Goal: Transaction & Acquisition: Book appointment/travel/reservation

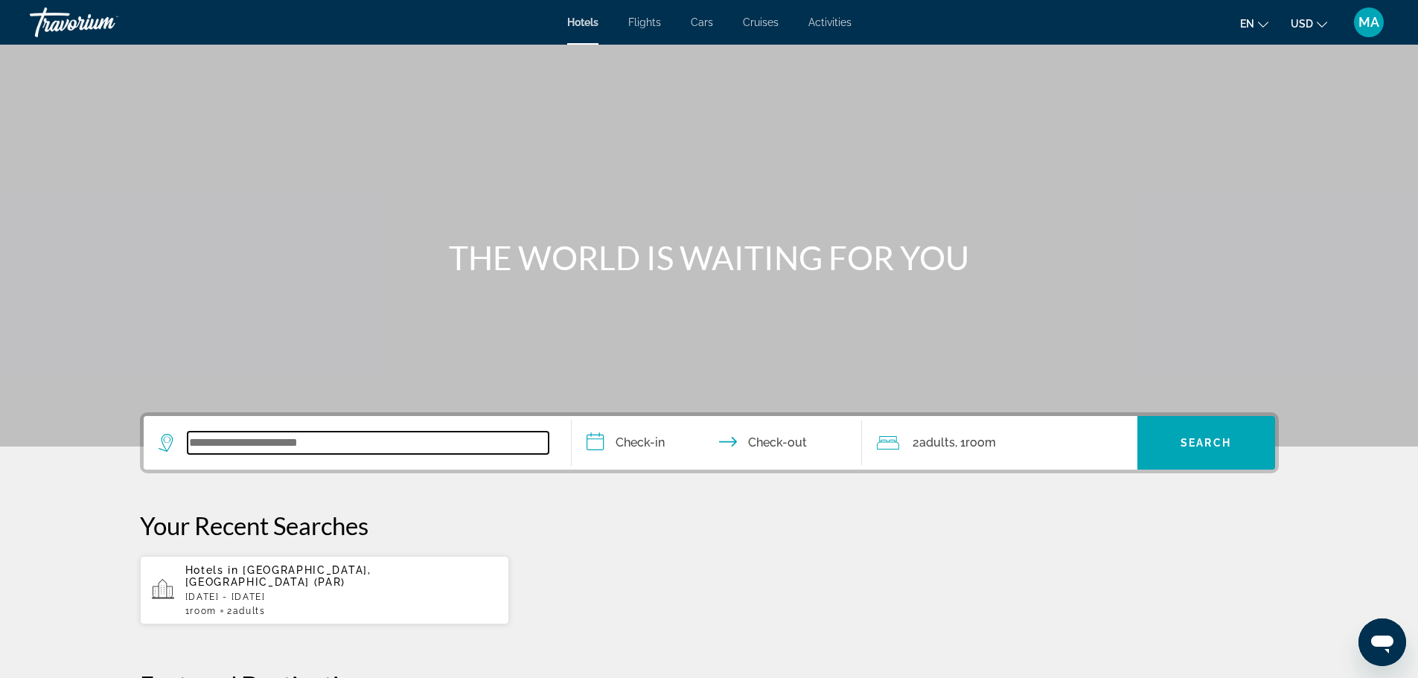
click at [213, 443] on input "Search widget" at bounding box center [368, 443] width 361 height 22
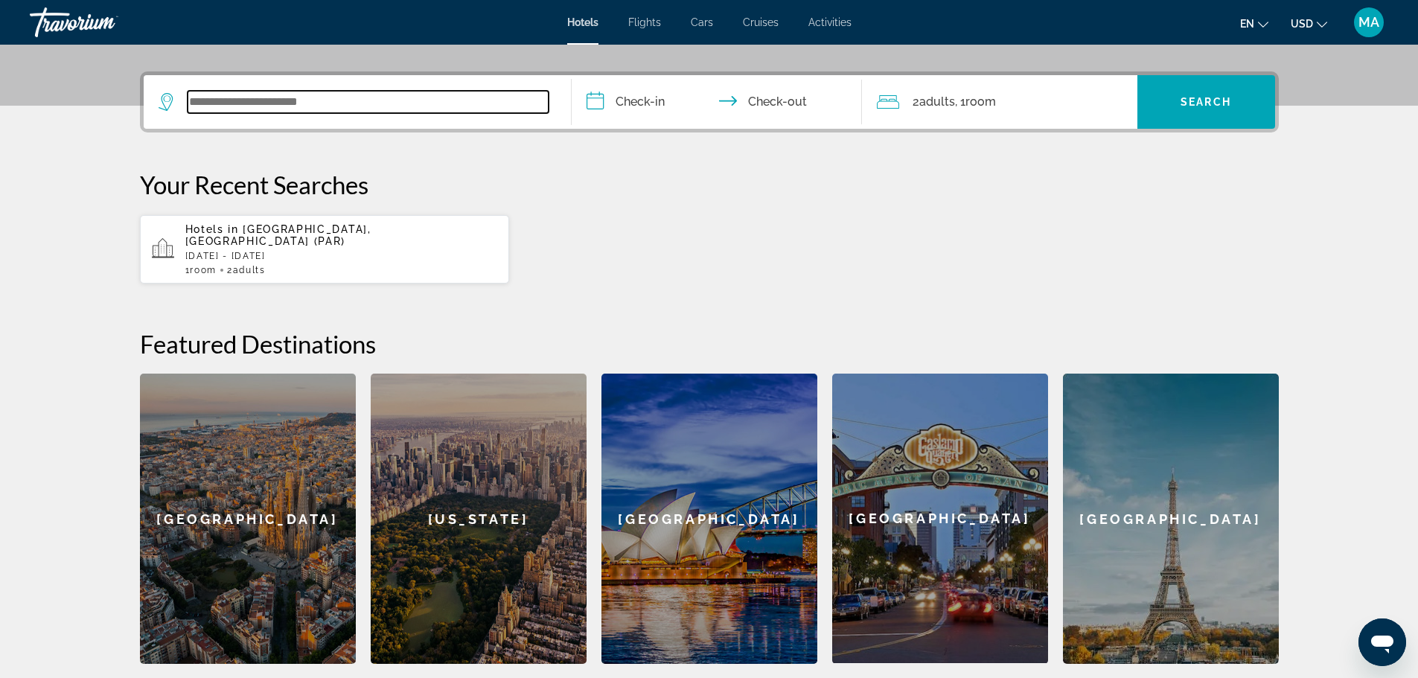
scroll to position [364, 0]
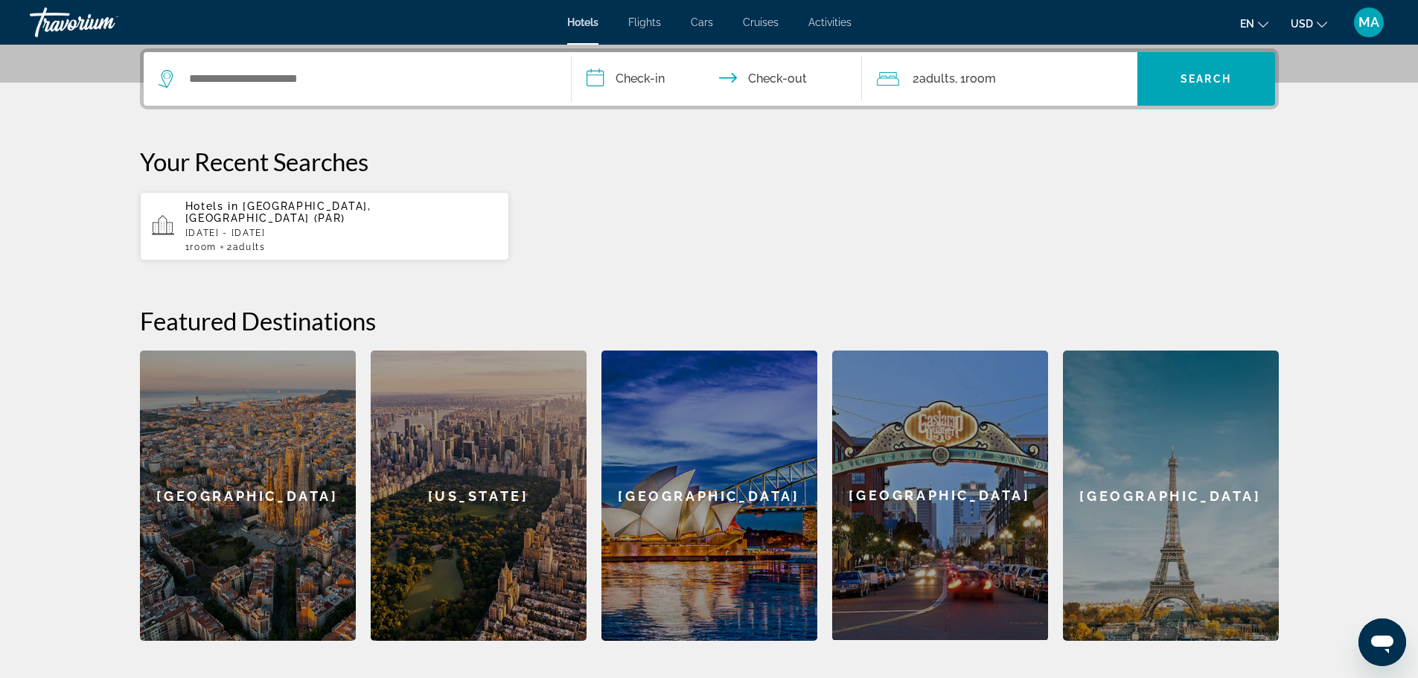
click at [262, 202] on span "[GEOGRAPHIC_DATA], [GEOGRAPHIC_DATA] (PAR)" at bounding box center [278, 212] width 186 height 24
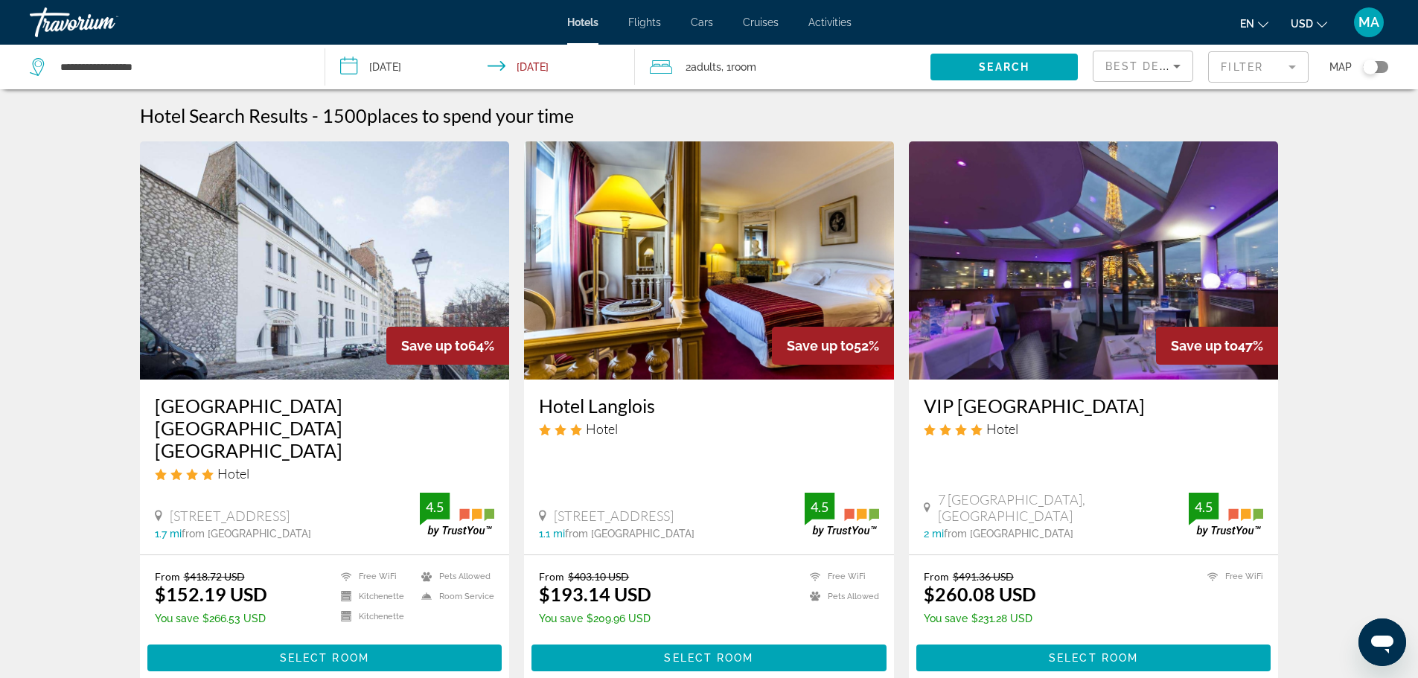
click at [752, 65] on span "Room" at bounding box center [743, 67] width 25 height 12
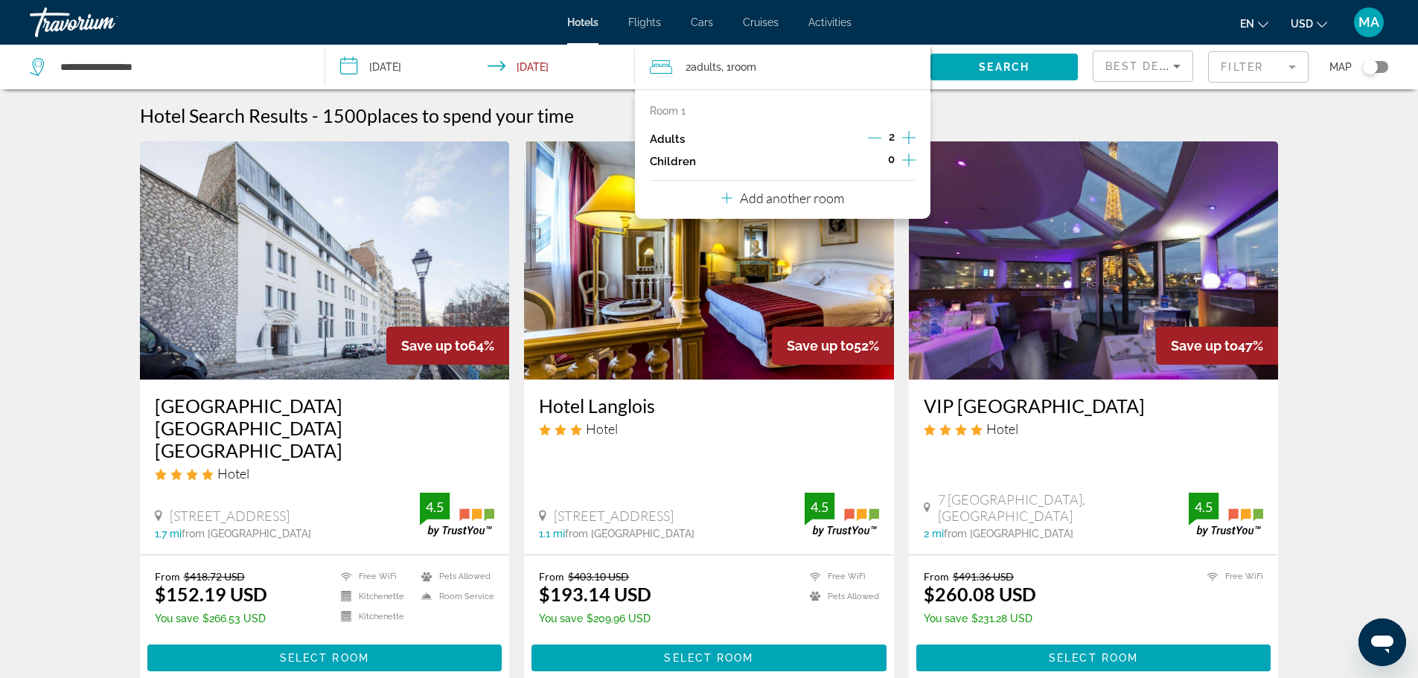
click at [906, 136] on icon "Increment adults" at bounding box center [908, 138] width 13 height 18
click at [993, 66] on span "Search" at bounding box center [1004, 67] width 51 height 12
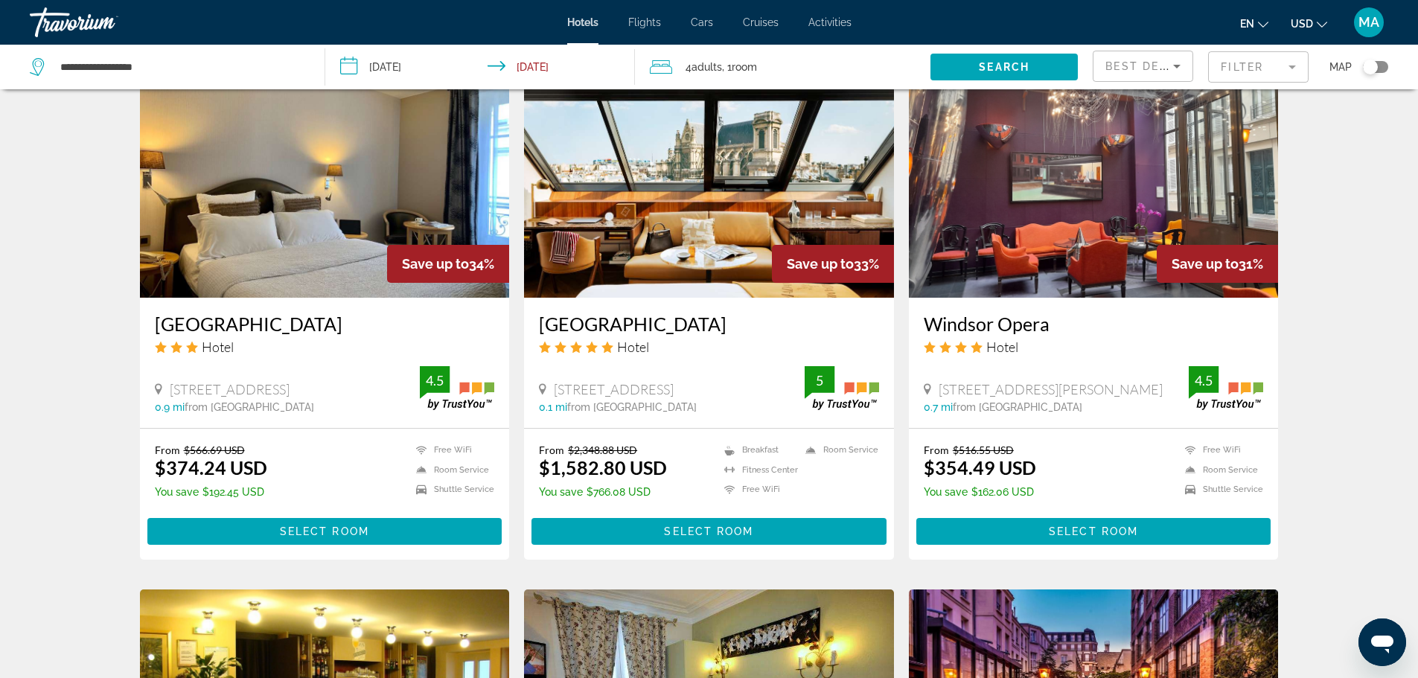
scroll to position [1191, 0]
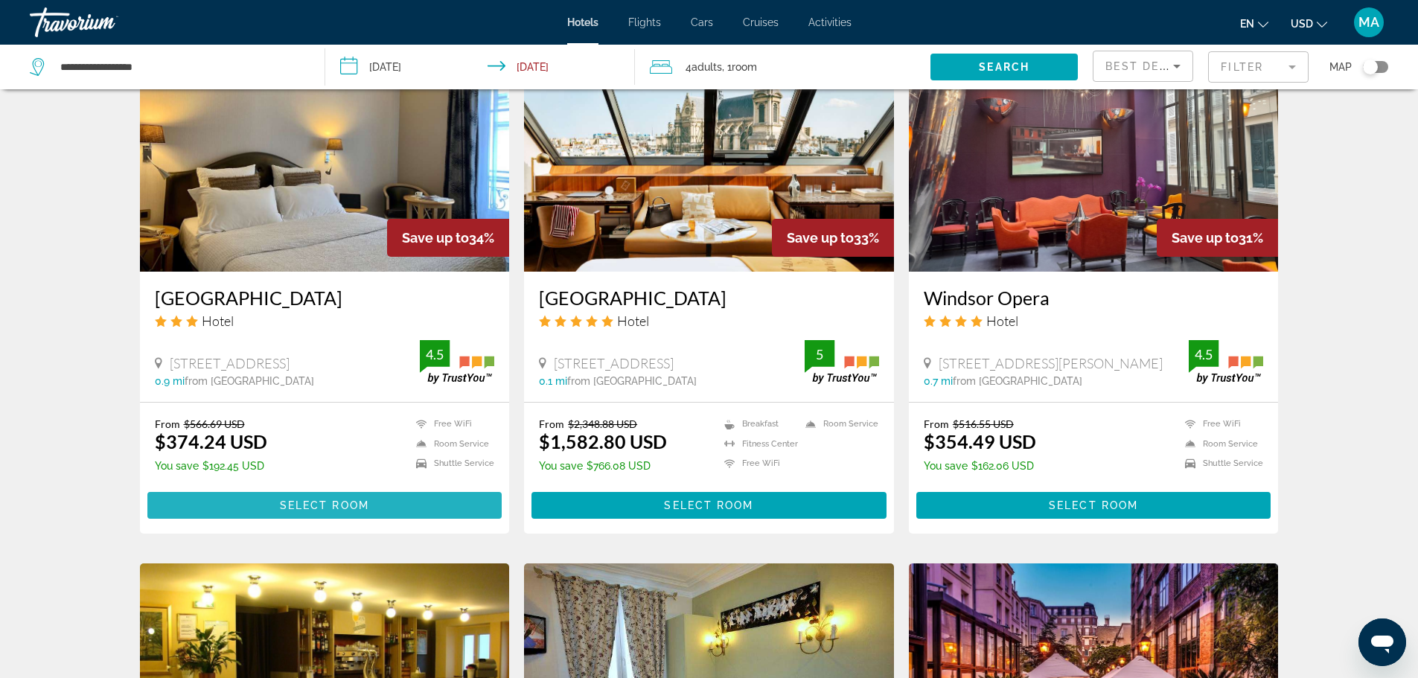
click at [274, 499] on span "Main content" at bounding box center [324, 506] width 355 height 36
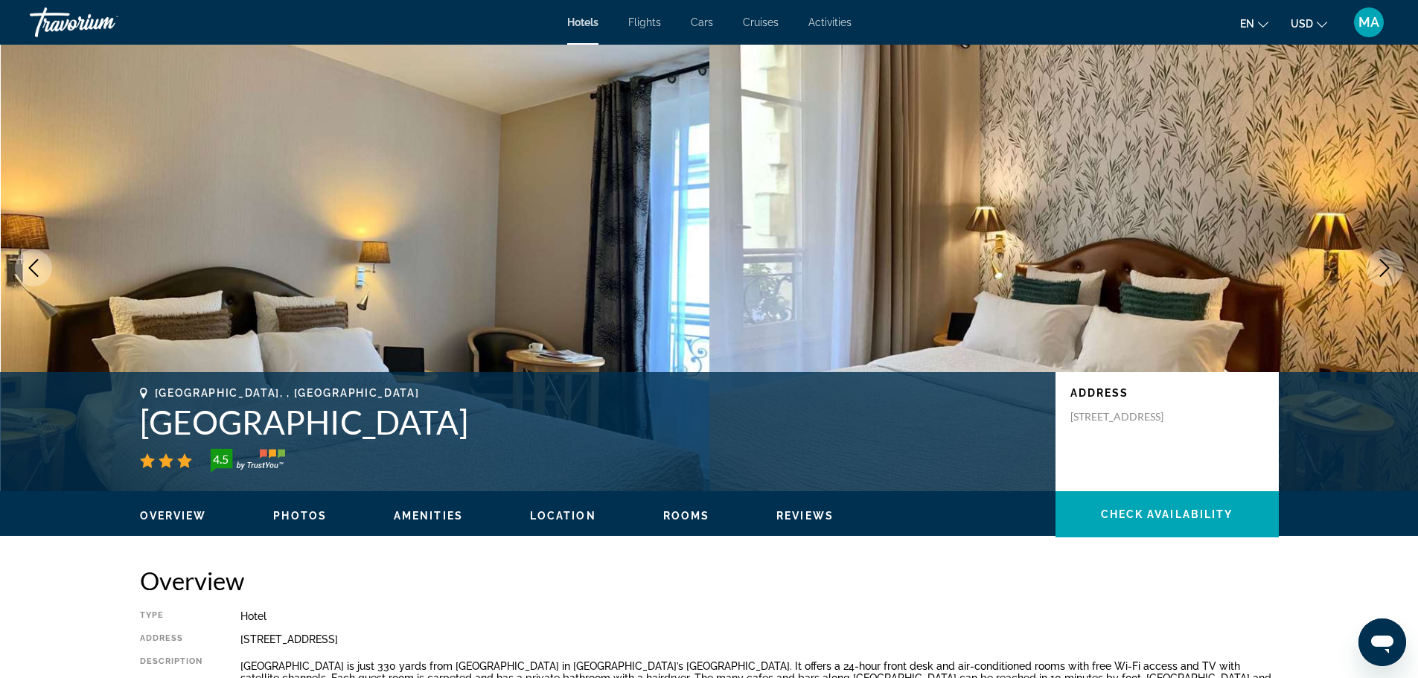
click at [1379, 267] on icon "Next image" at bounding box center [1385, 268] width 18 height 18
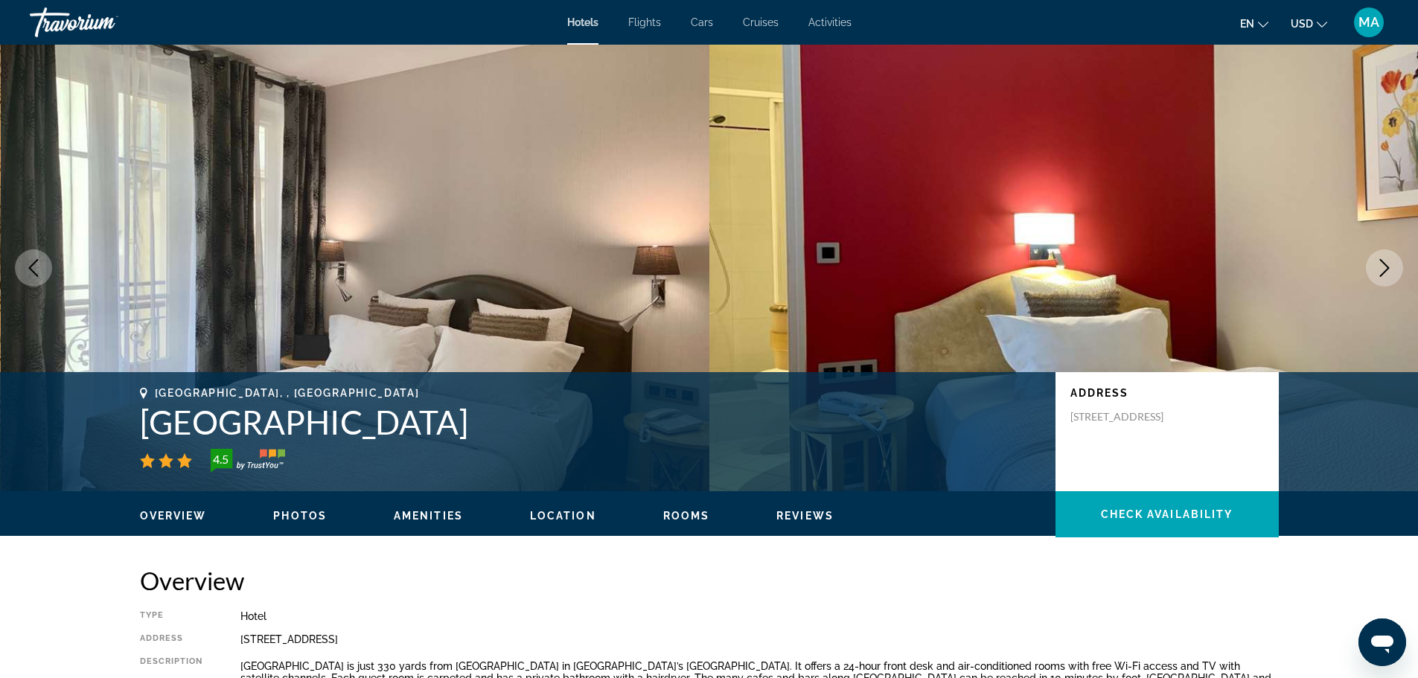
click at [1376, 268] on icon "Next image" at bounding box center [1385, 268] width 18 height 18
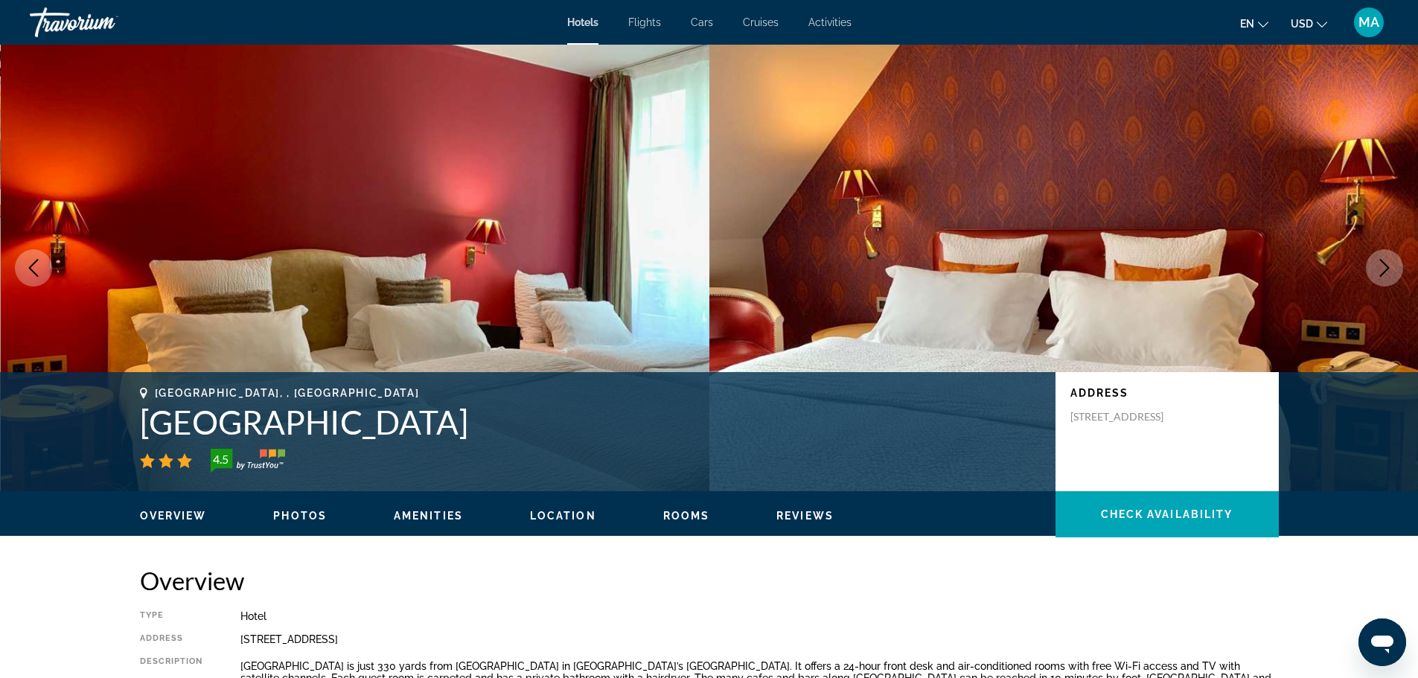
click at [1376, 268] on icon "Next image" at bounding box center [1385, 268] width 18 height 18
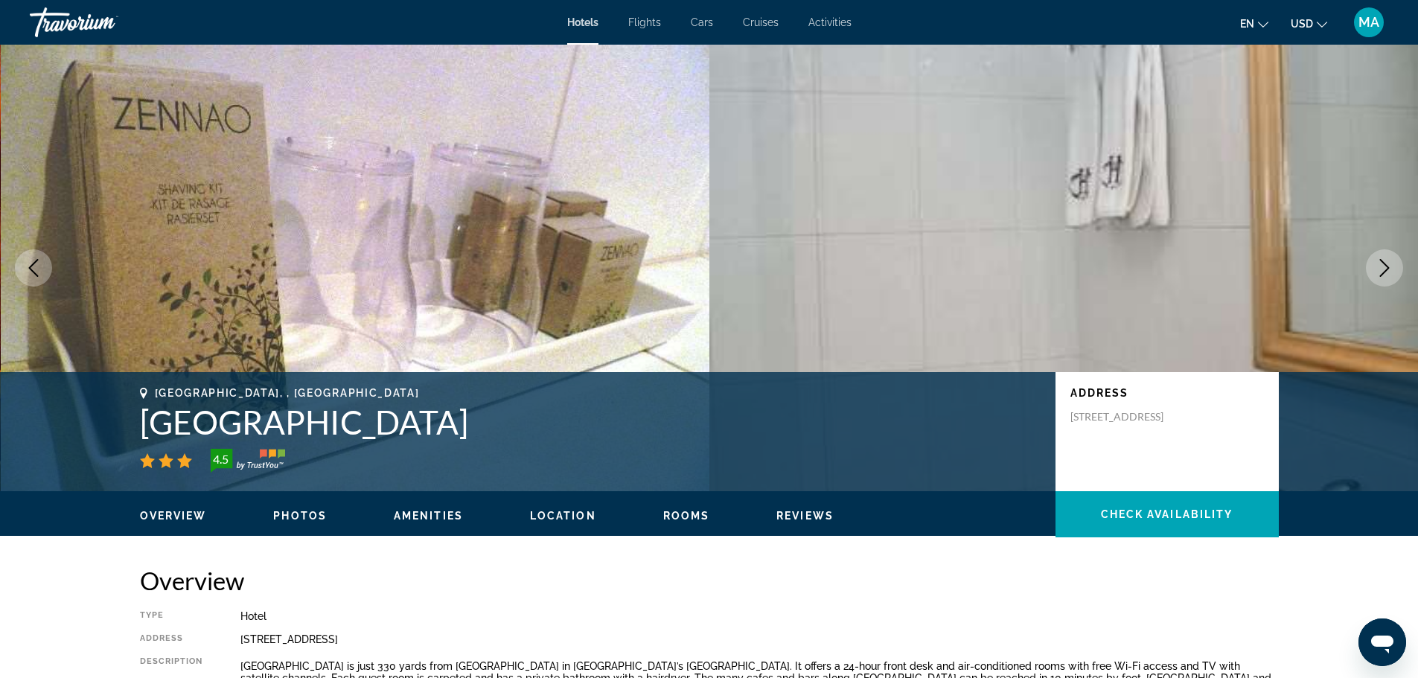
click at [1375, 269] on button "Next image" at bounding box center [1384, 267] width 37 height 37
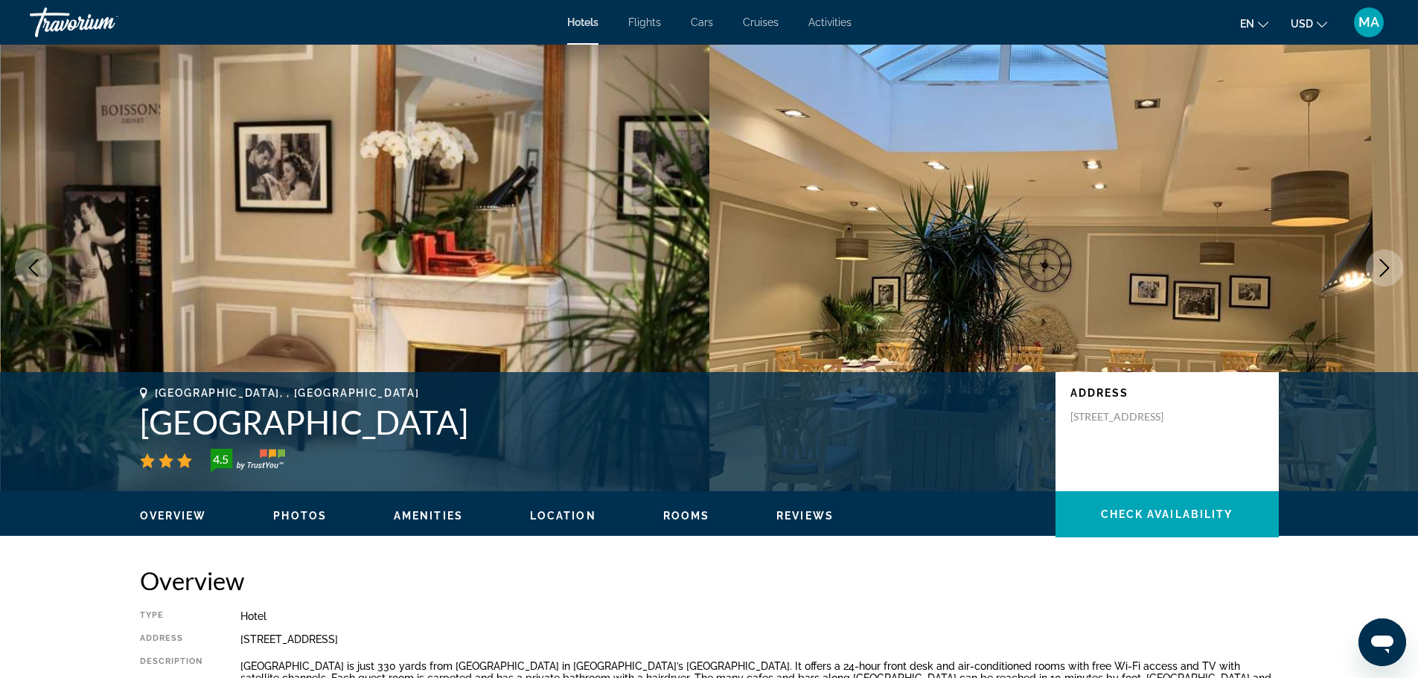
click at [1378, 268] on icon "Next image" at bounding box center [1385, 268] width 18 height 18
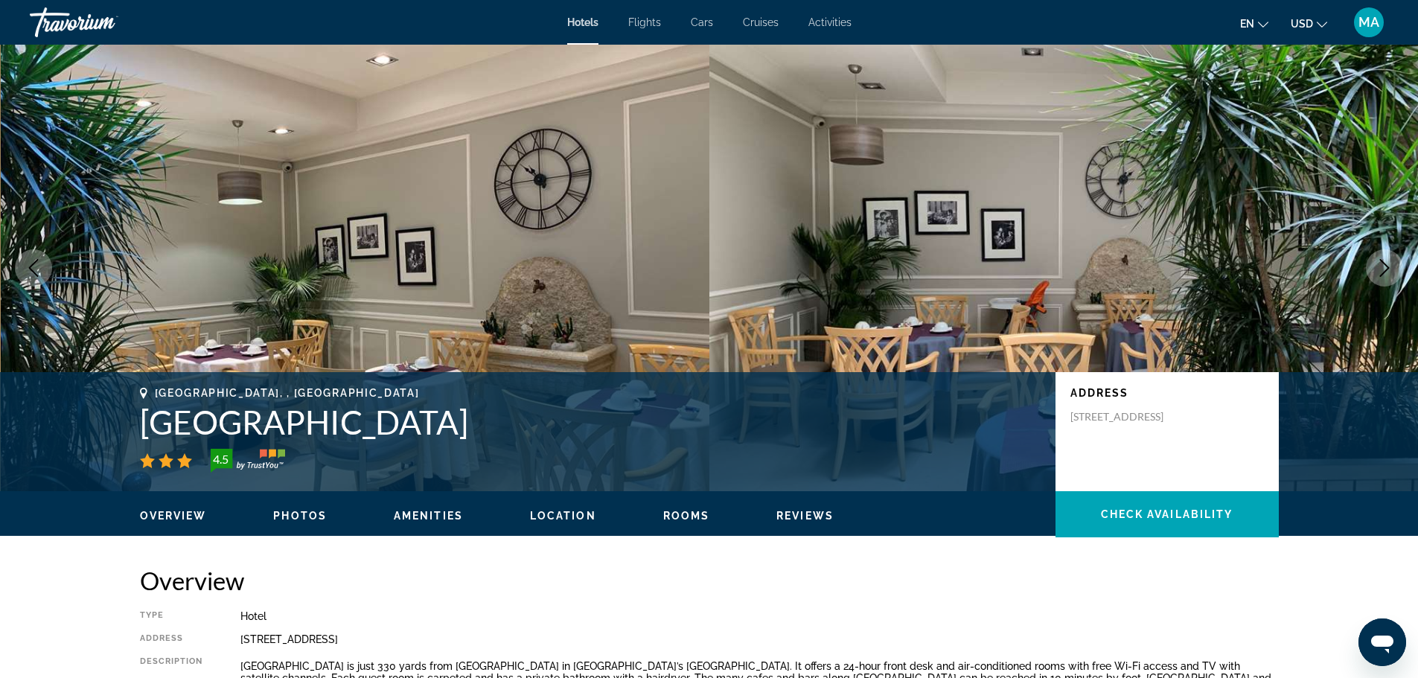
click at [1378, 268] on icon "Next image" at bounding box center [1385, 268] width 18 height 18
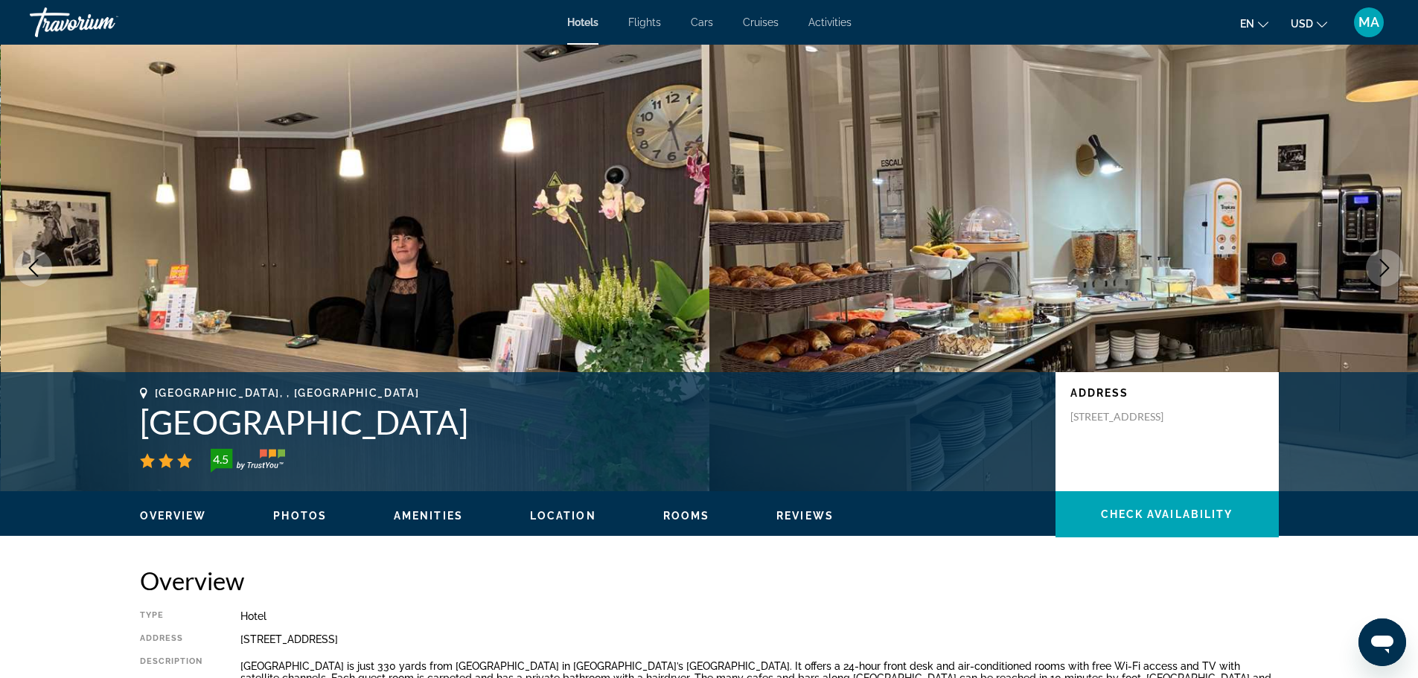
click at [1378, 268] on icon "Next image" at bounding box center [1385, 268] width 18 height 18
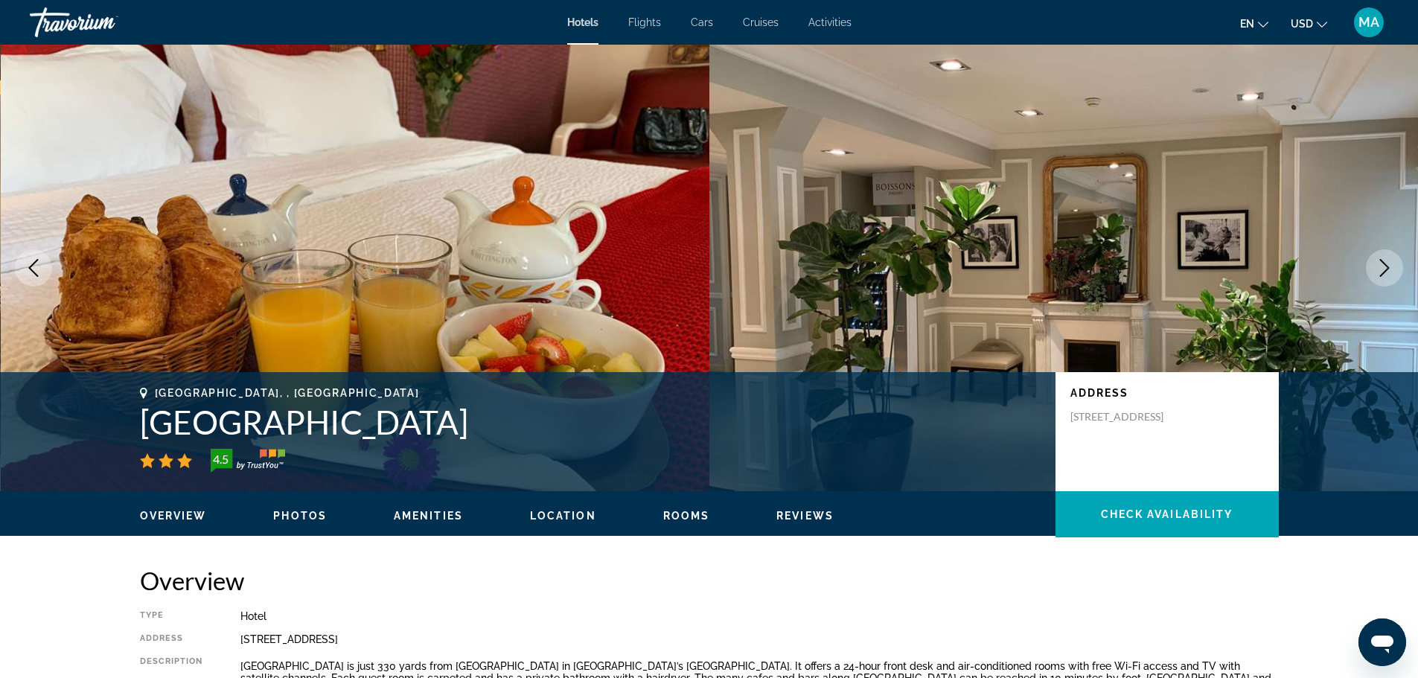
click at [1378, 268] on icon "Next image" at bounding box center [1385, 268] width 18 height 18
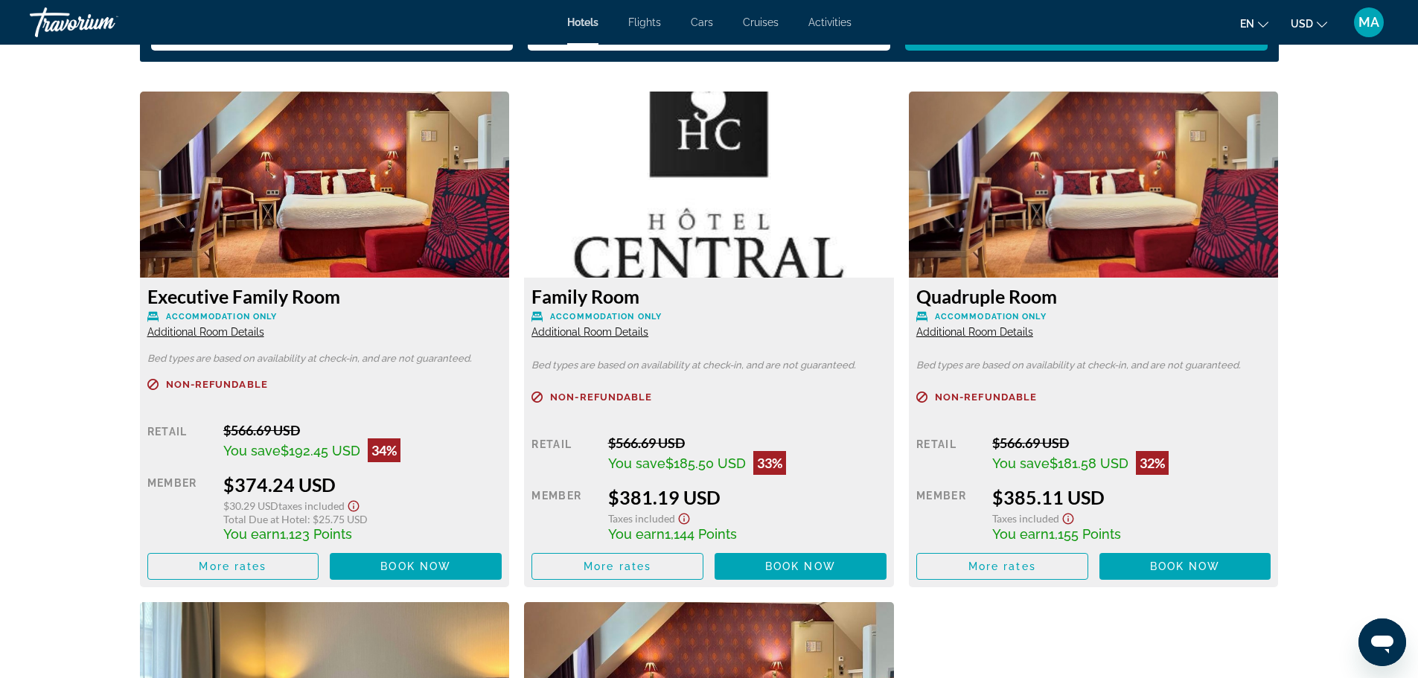
scroll to position [1935, 0]
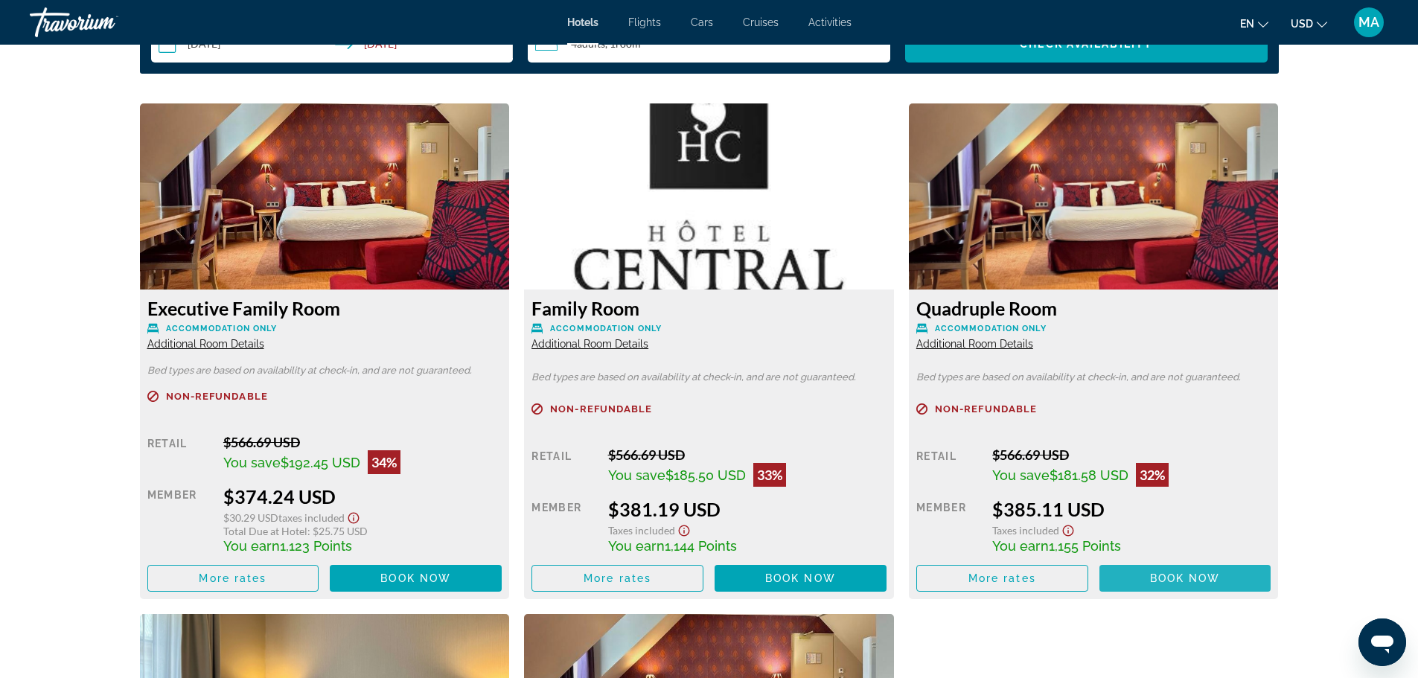
click at [1173, 577] on span "Book now" at bounding box center [1185, 578] width 71 height 12
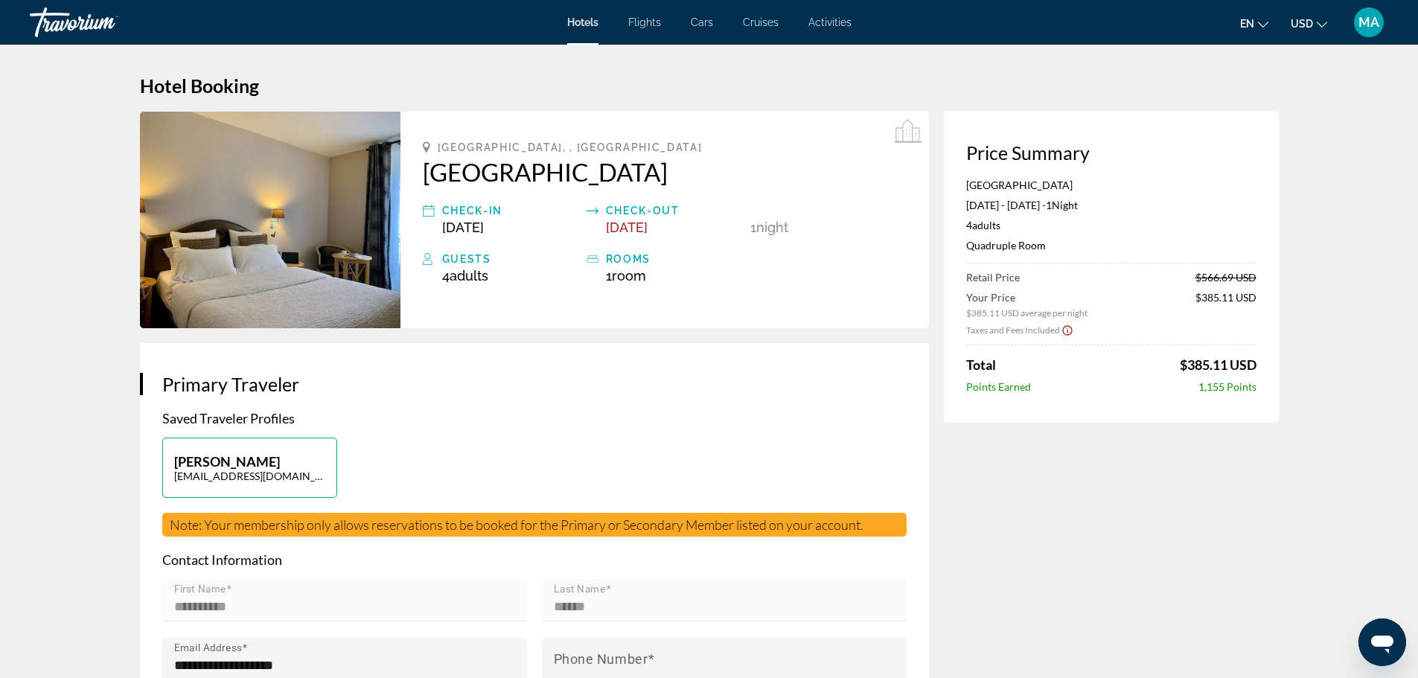
drag, startPoint x: 418, startPoint y: 157, endPoint x: 737, endPoint y: 185, distance: 319.8
click at [737, 185] on div "[GEOGRAPHIC_DATA], , [GEOGRAPHIC_DATA] Check-in [DATE] Check-out [DATE] 1 Night…" at bounding box center [664, 220] width 528 height 217
copy h2 "[GEOGRAPHIC_DATA]"
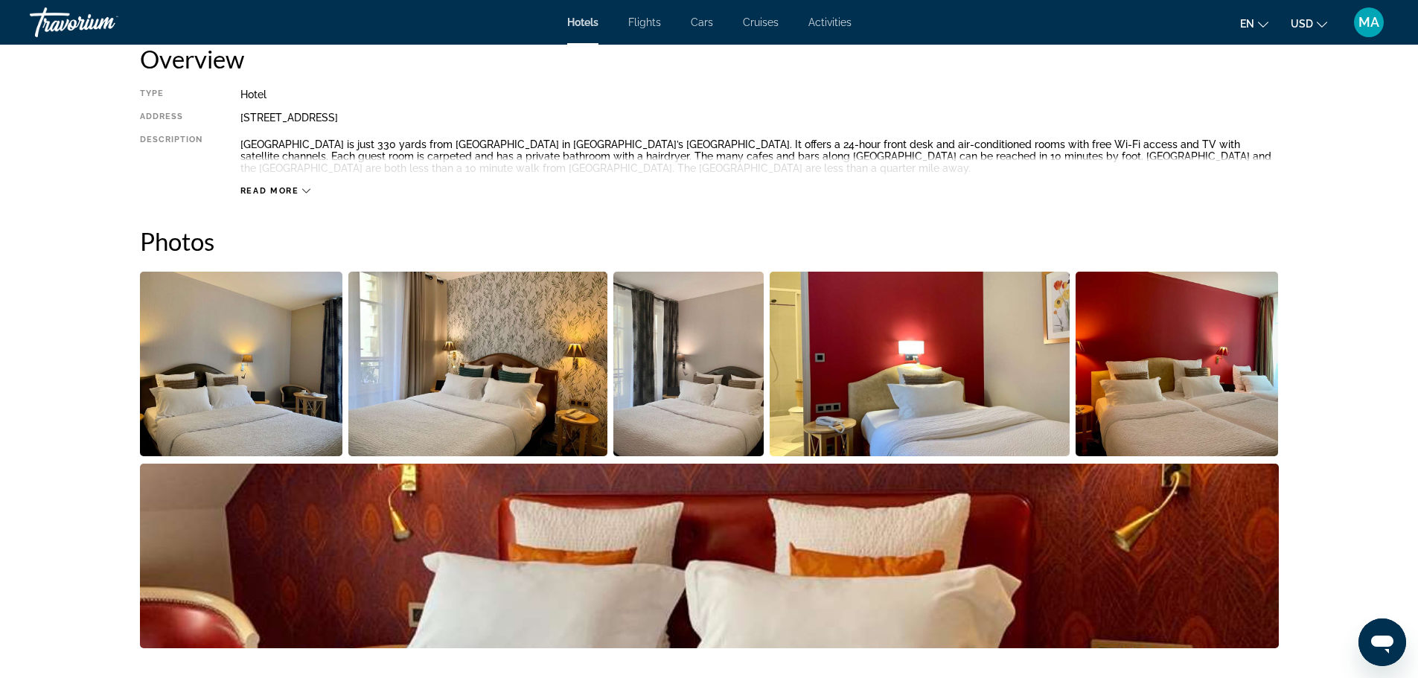
scroll to position [521, 0]
click at [255, 192] on span "Read more" at bounding box center [269, 192] width 59 height 10
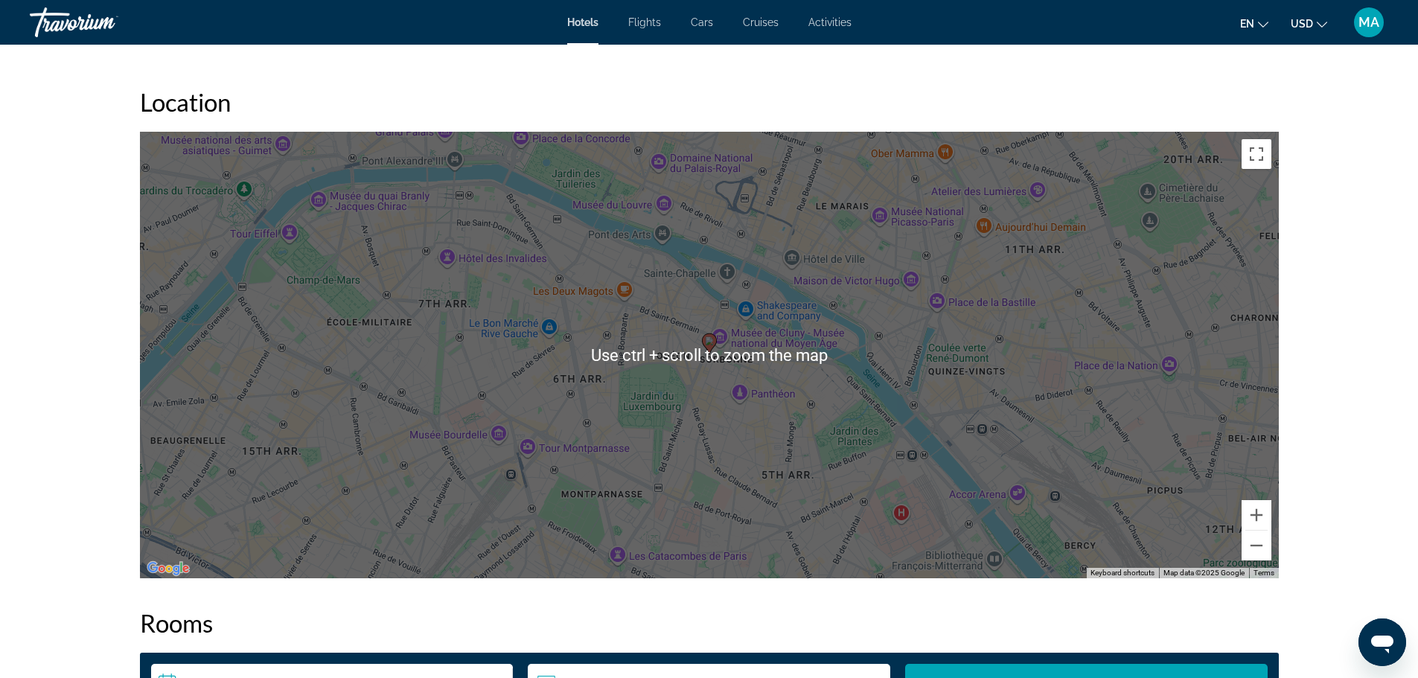
scroll to position [1265, 0]
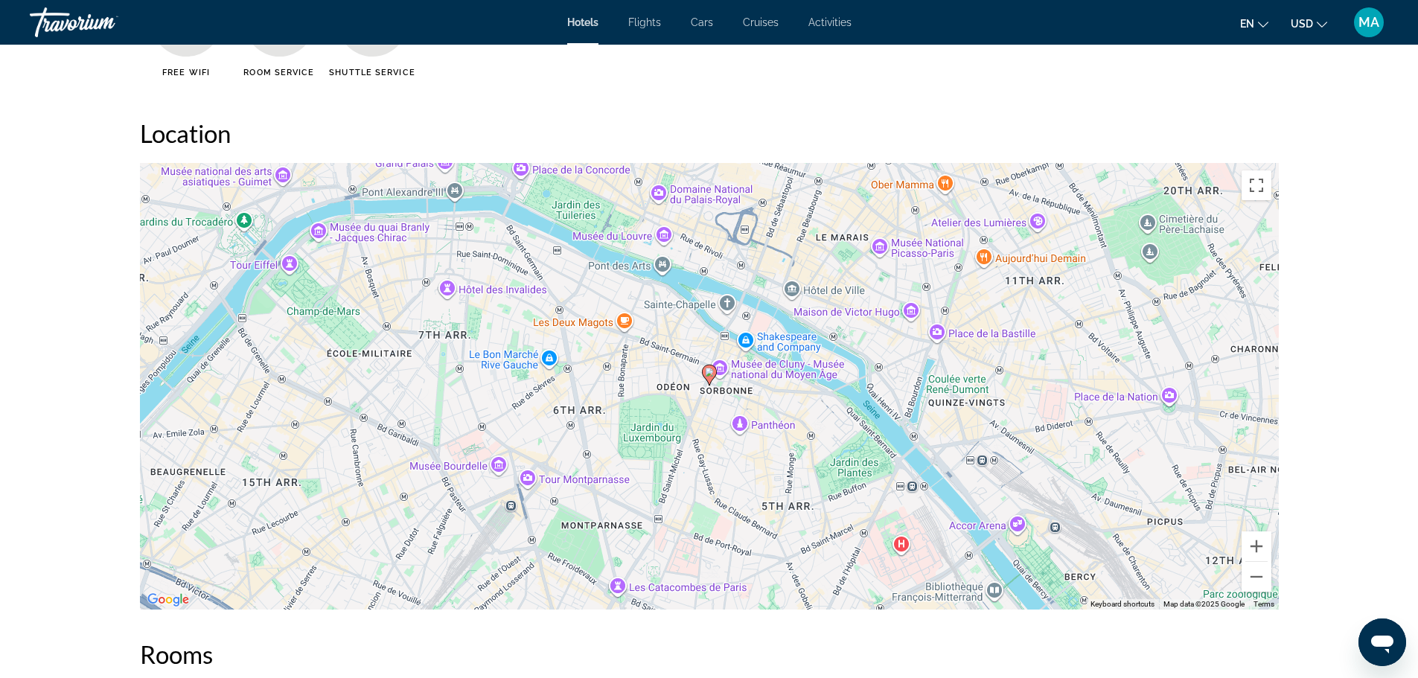
click at [865, 405] on div "To activate drag with keyboard, press Alt + Enter. Once in keyboard drag state,…" at bounding box center [709, 386] width 1139 height 447
click at [1257, 546] on button "Zoom in" at bounding box center [1257, 546] width 30 height 30
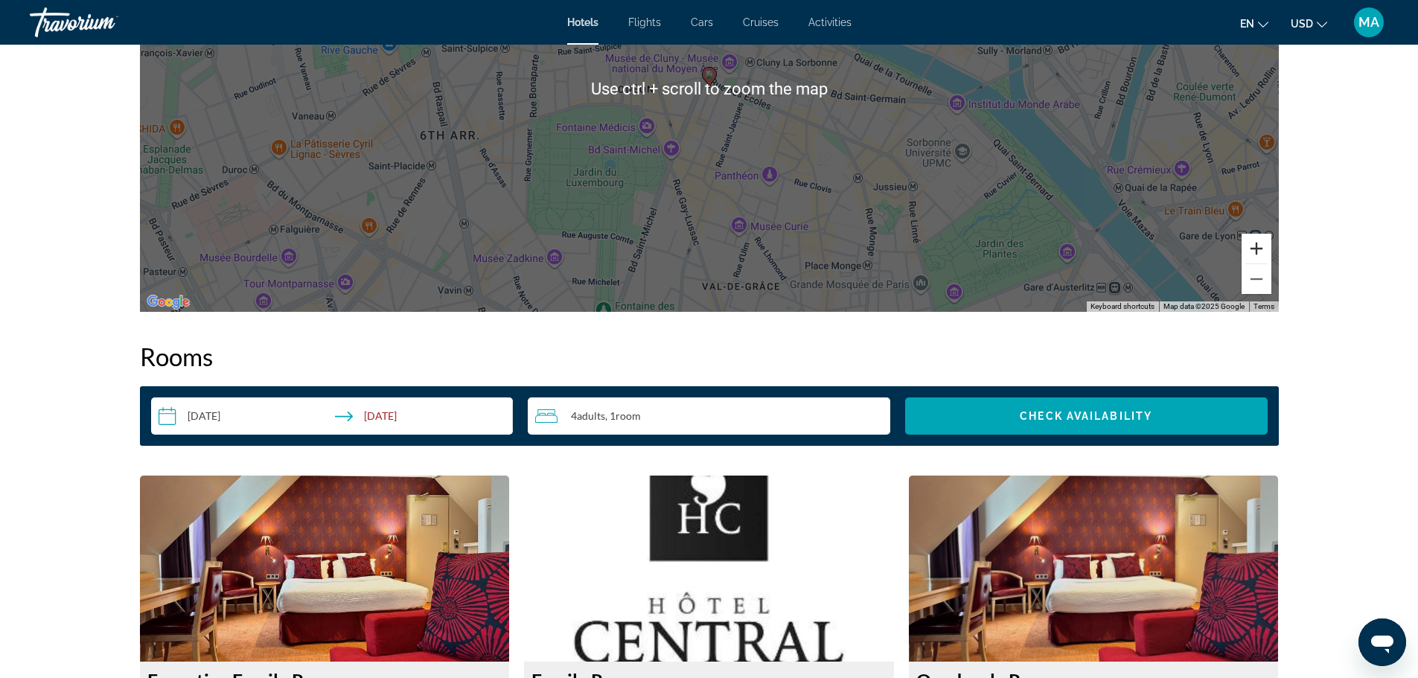
scroll to position [1340, 0]
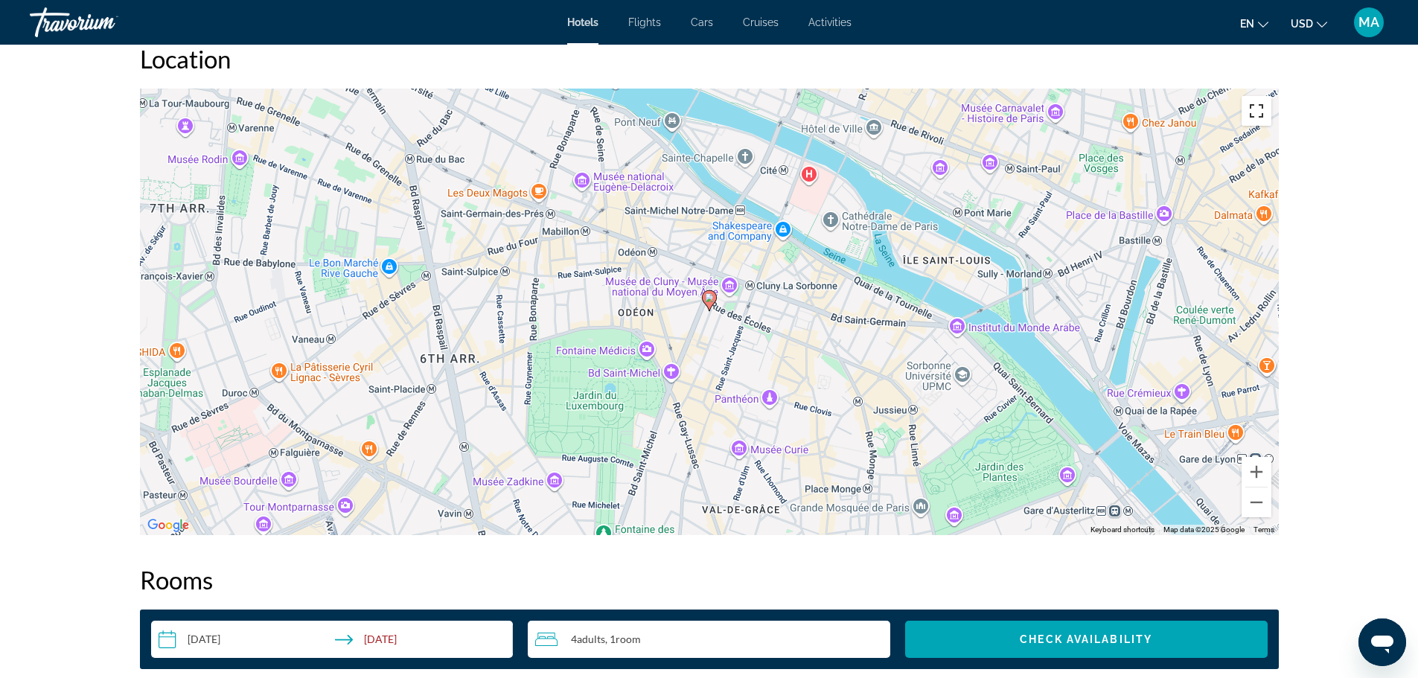
click at [1254, 115] on button "Toggle fullscreen view" at bounding box center [1257, 111] width 30 height 30
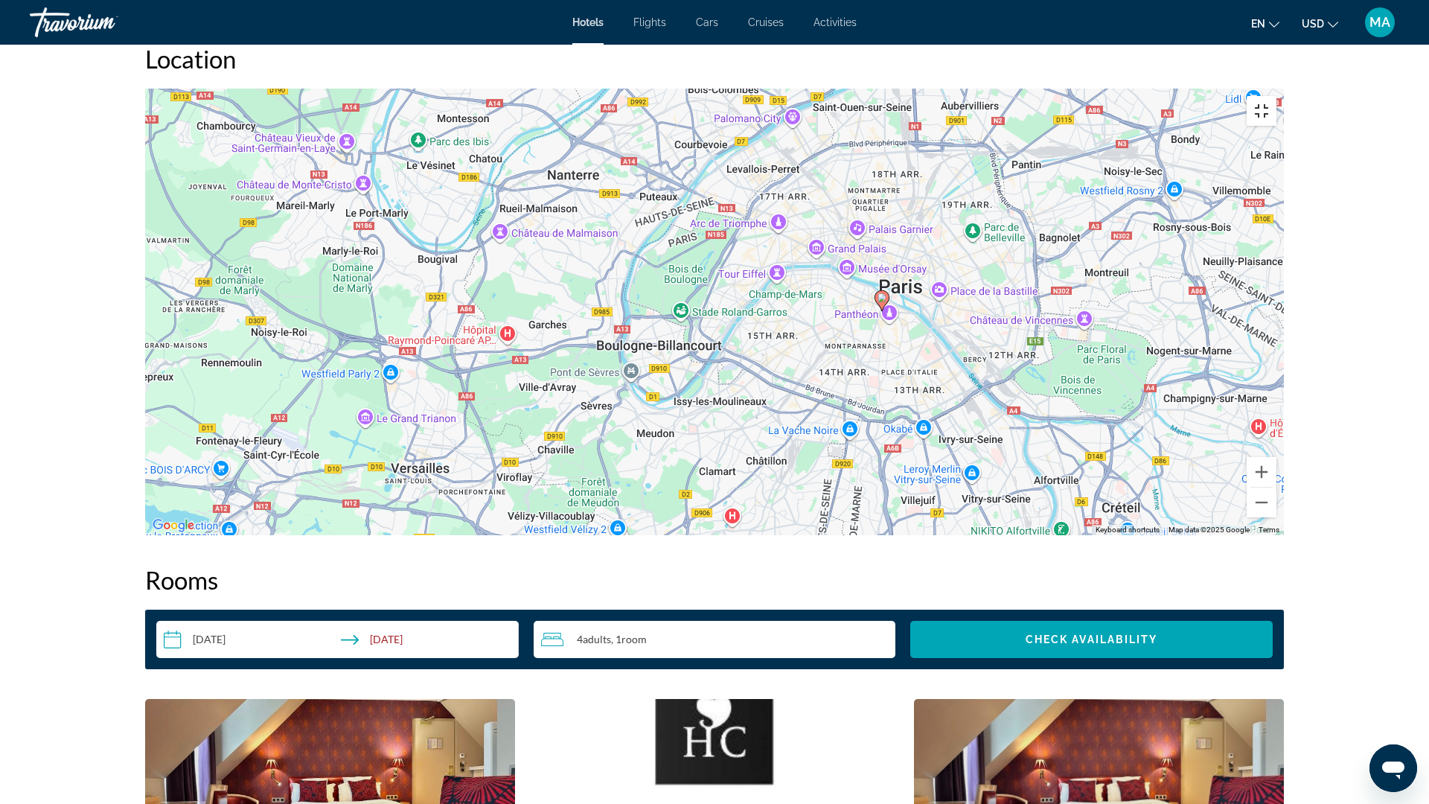
click at [1277, 96] on button "Toggle fullscreen view" at bounding box center [1262, 111] width 30 height 30
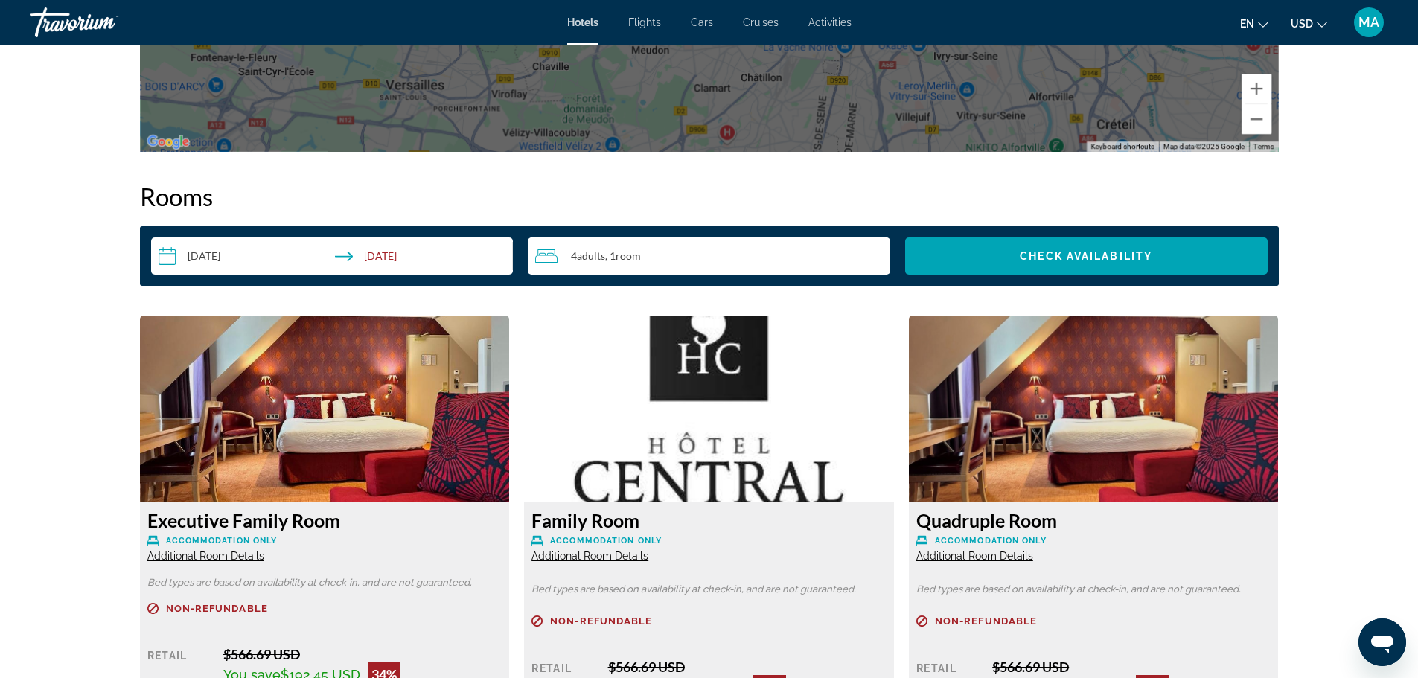
scroll to position [1935, 0]
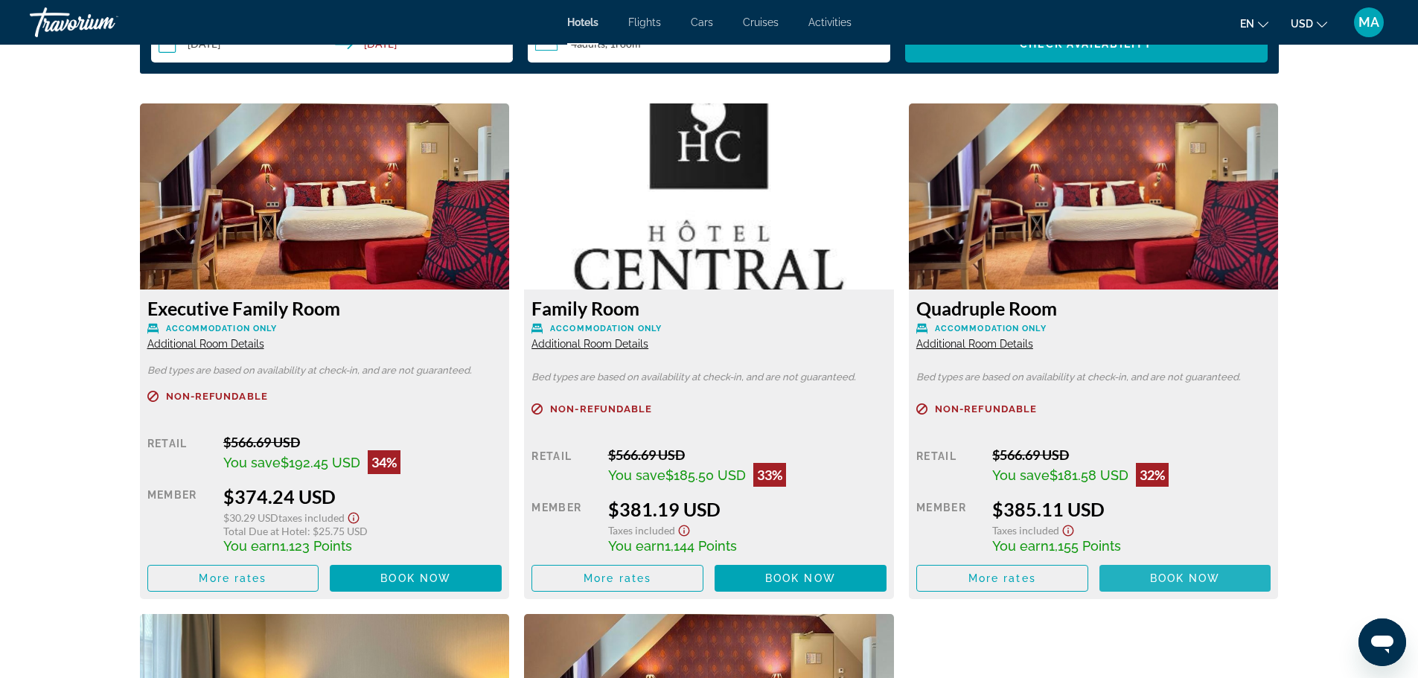
click at [1168, 580] on span "Book now" at bounding box center [1185, 578] width 71 height 12
